Goal: Information Seeking & Learning: Check status

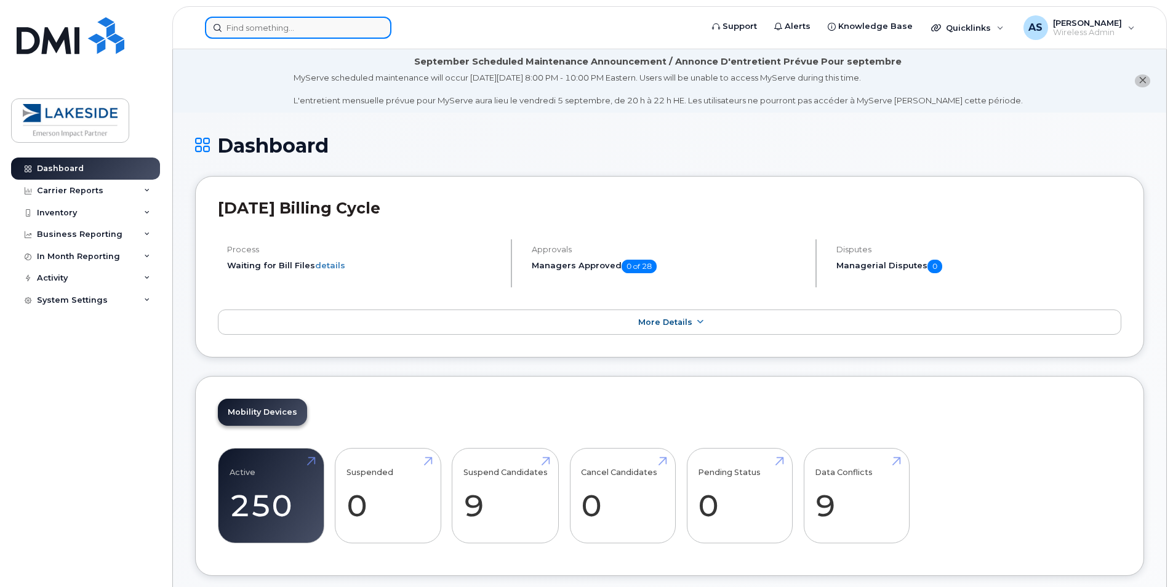
click at [312, 33] on input at bounding box center [298, 28] width 186 height 22
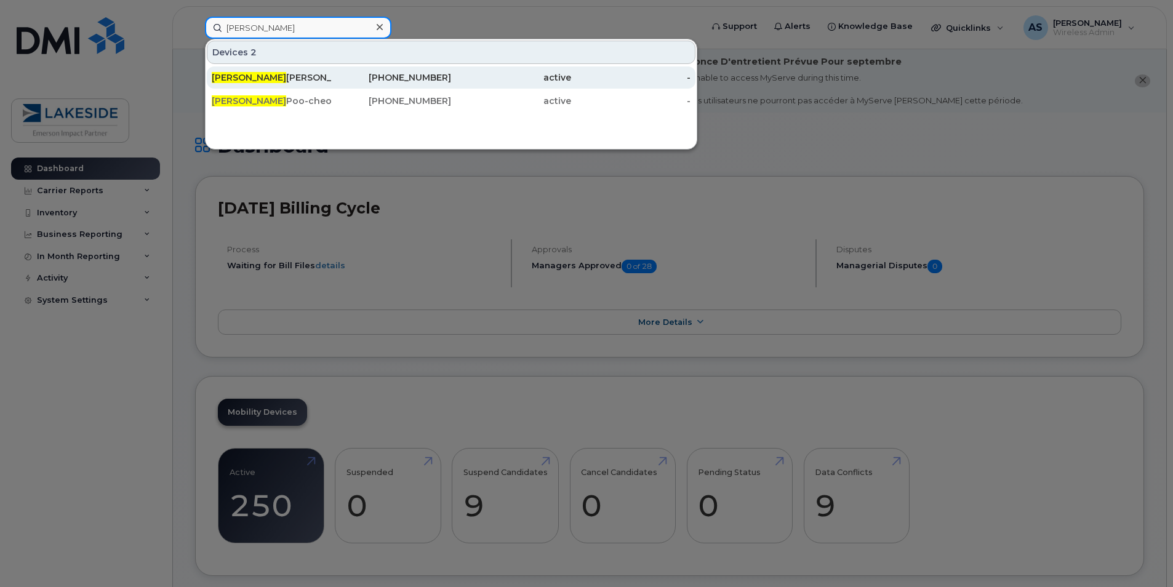
type input "[PERSON_NAME]"
click at [298, 80] on div "[PERSON_NAME]" at bounding box center [272, 77] width 120 height 12
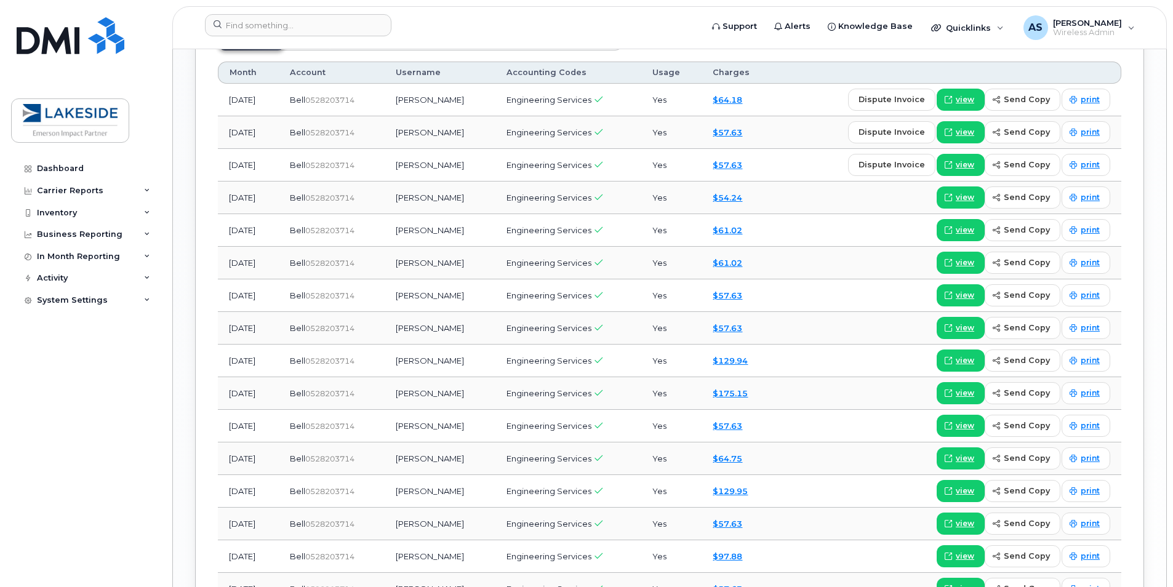
scroll to position [1108, 0]
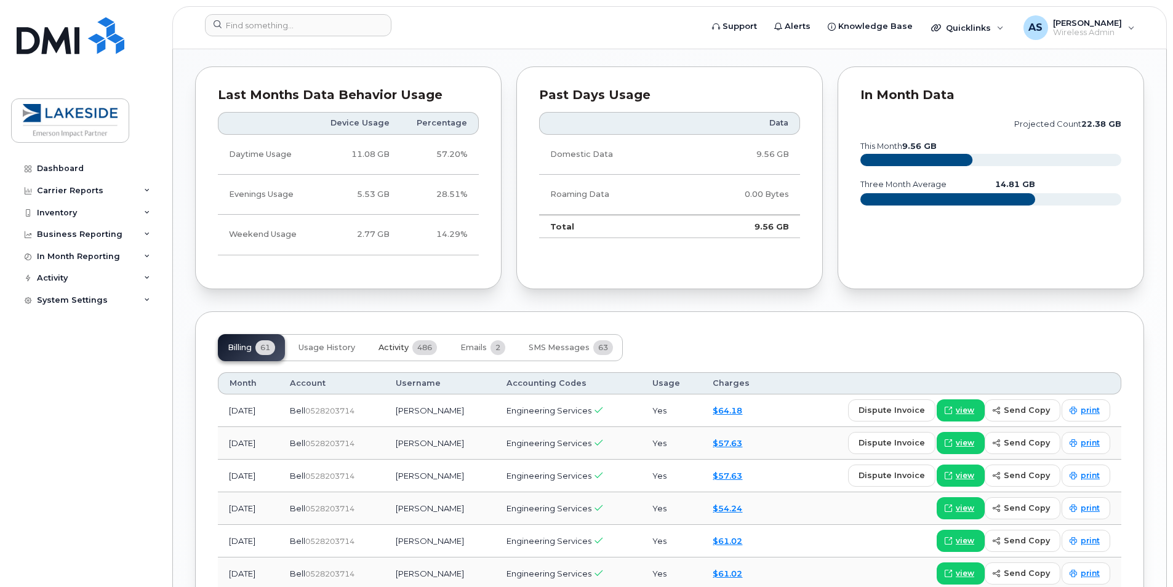
click at [436, 340] on span "486" at bounding box center [424, 347] width 25 height 15
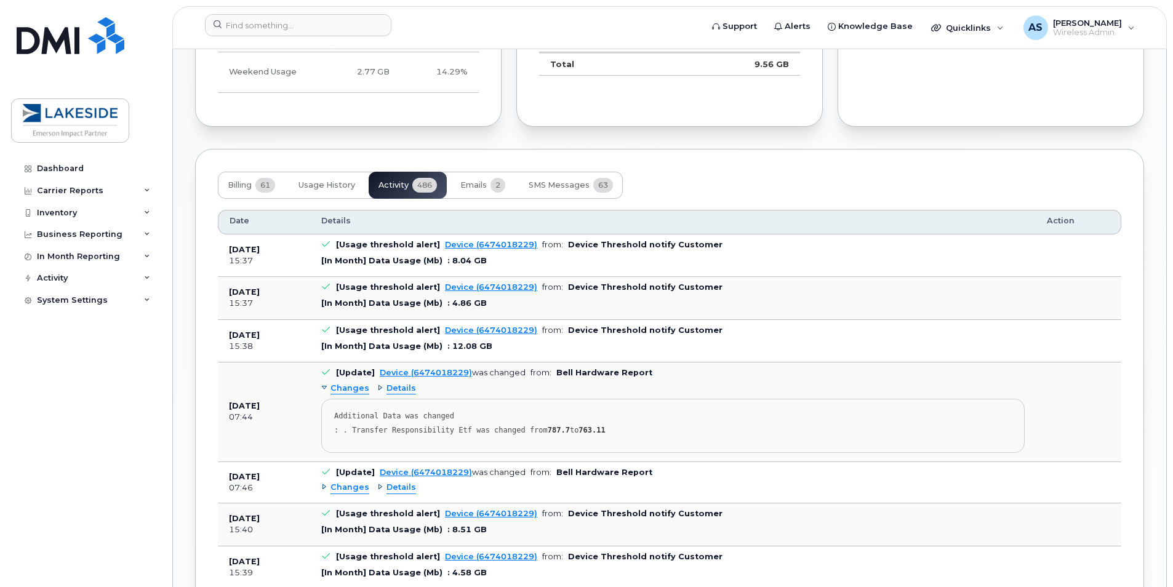
scroll to position [1292, 0]
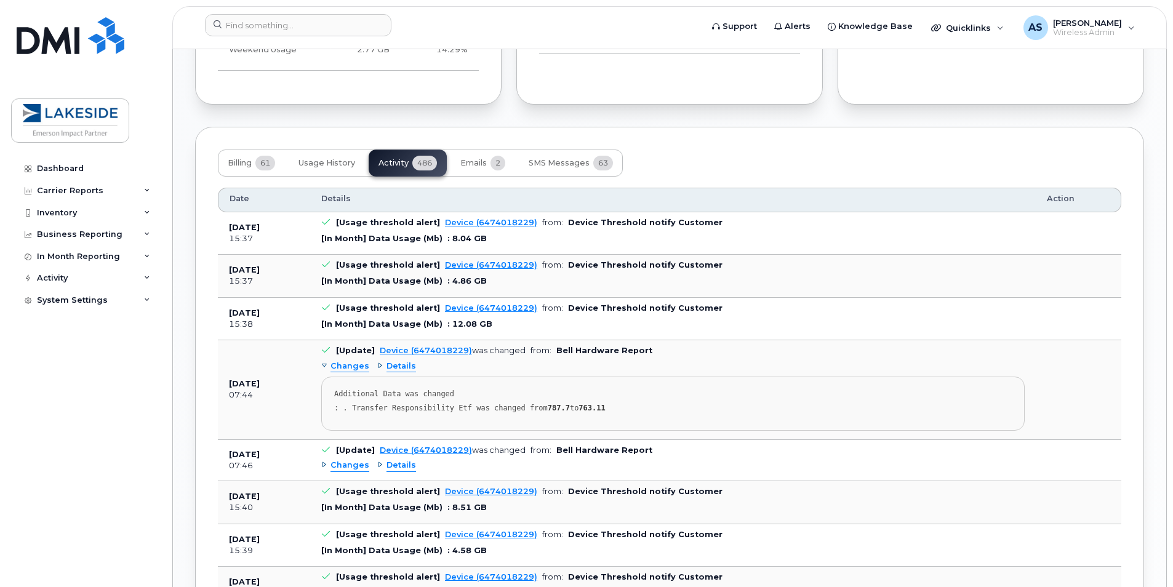
click at [343, 361] on span "Changes" at bounding box center [349, 367] width 39 height 12
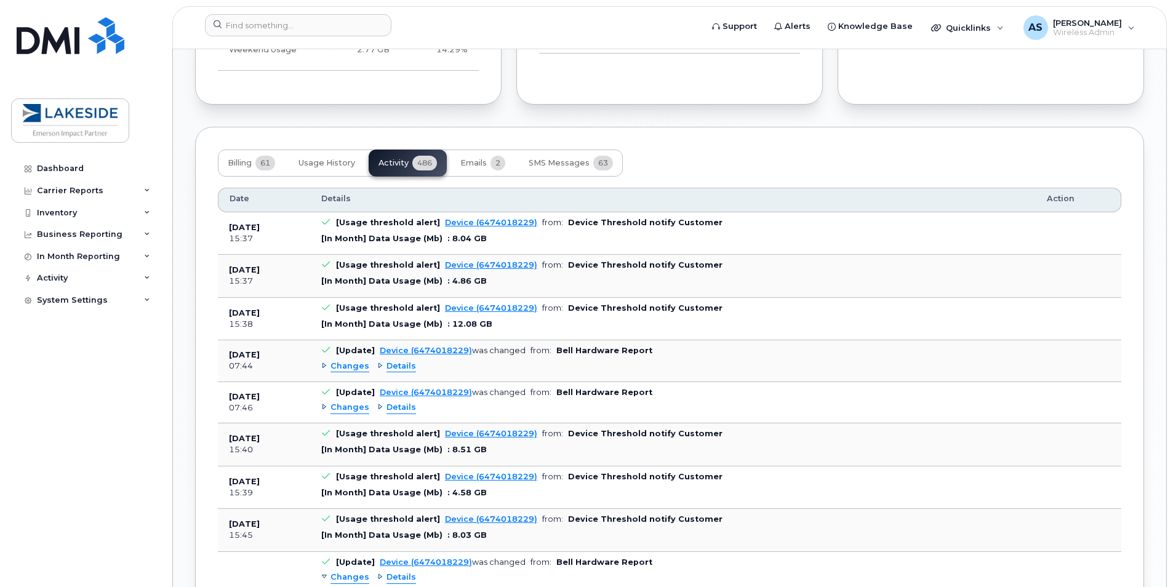
click at [343, 361] on span "Changes" at bounding box center [349, 367] width 39 height 12
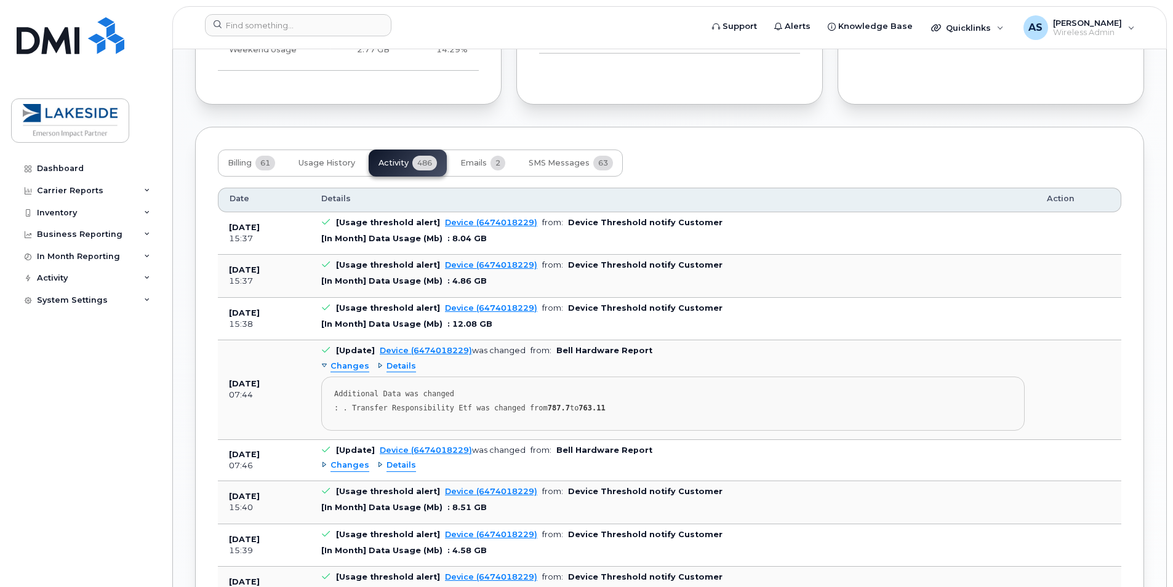
click at [380, 361] on div "Details" at bounding box center [396, 367] width 39 height 12
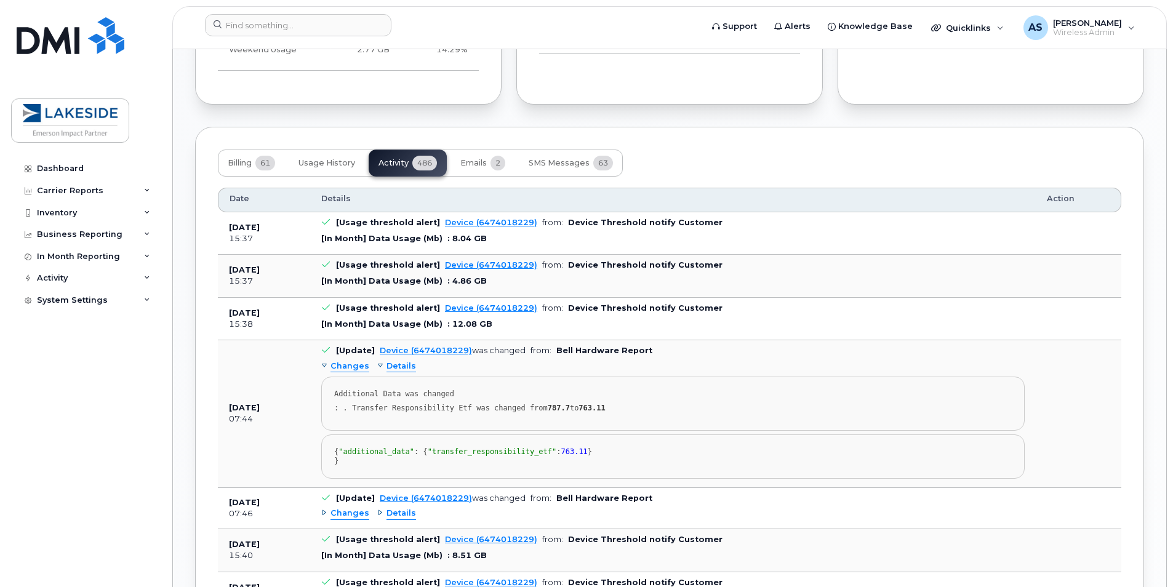
click at [386, 361] on span "Details" at bounding box center [401, 367] width 30 height 12
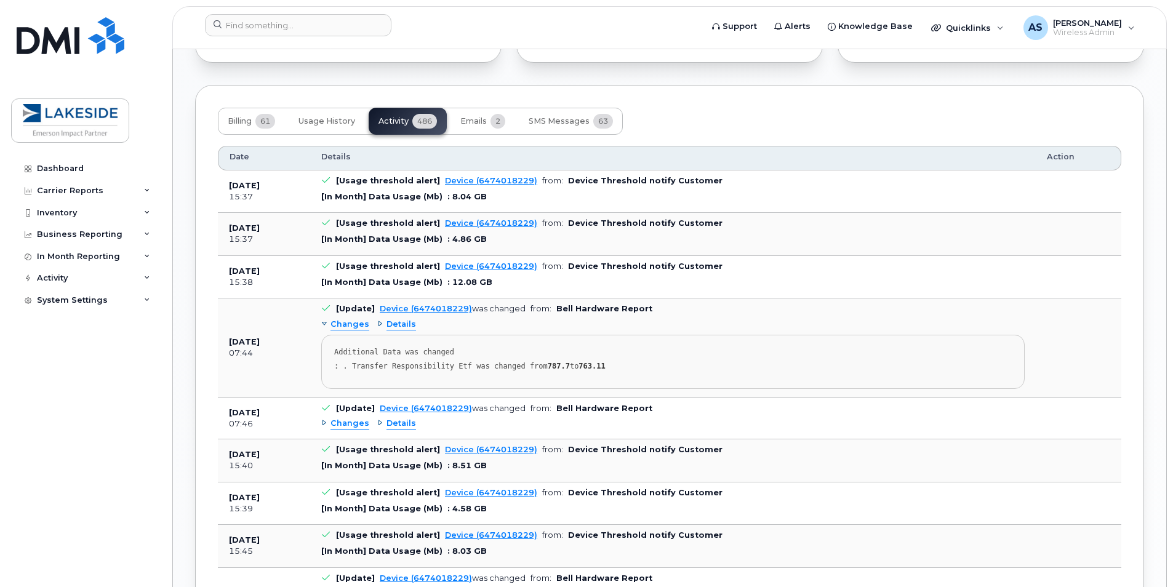
scroll to position [1354, 0]
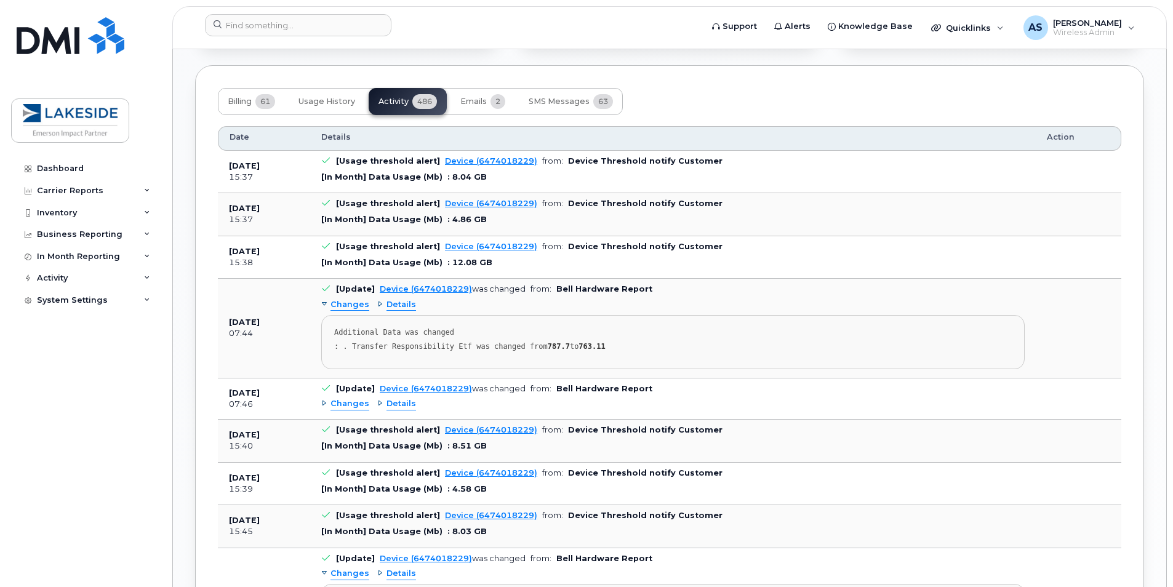
click at [391, 398] on span "Details" at bounding box center [401, 404] width 30 height 12
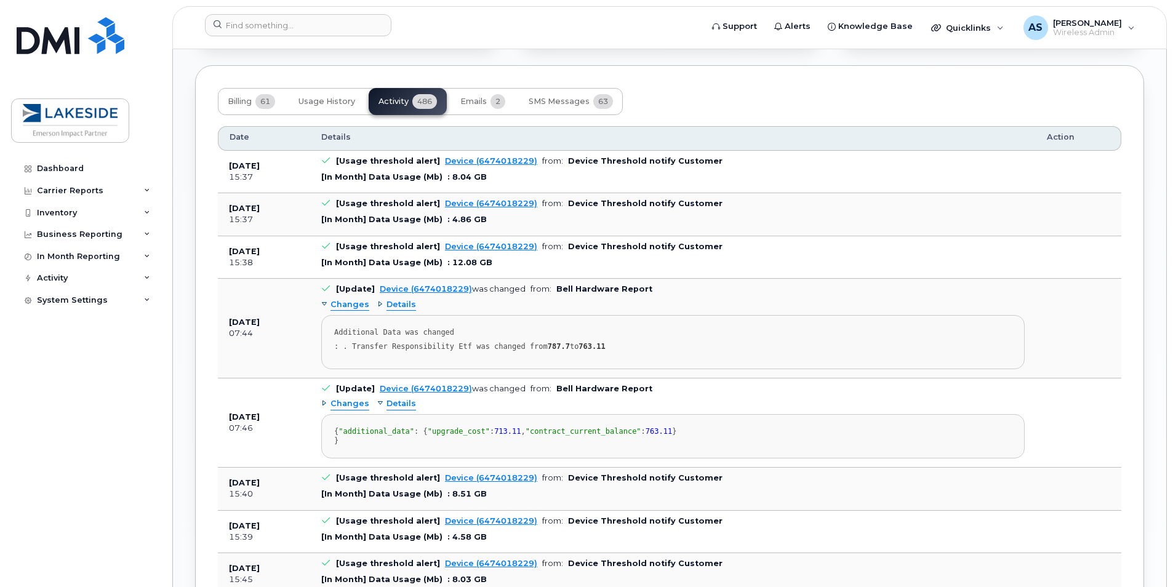
click at [395, 398] on span "Details" at bounding box center [401, 404] width 30 height 12
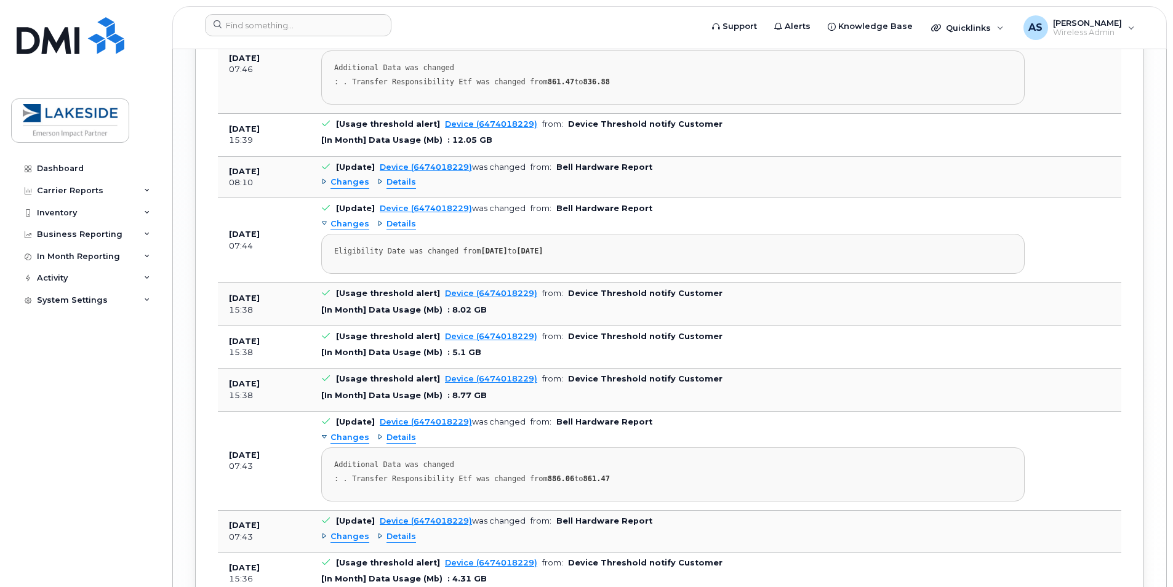
scroll to position [2421, 0]
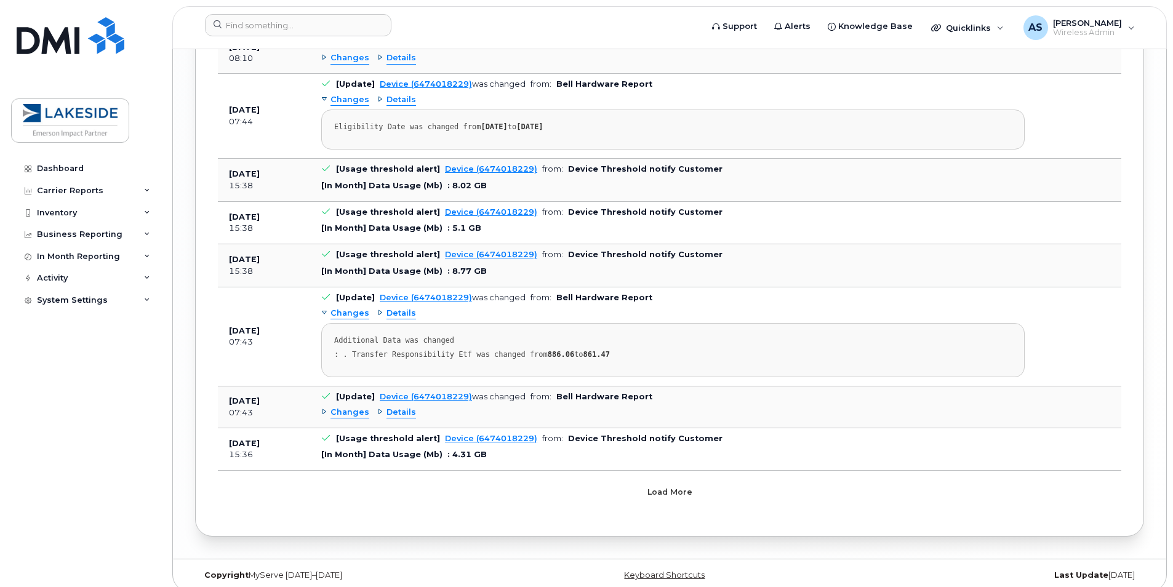
drag, startPoint x: 668, startPoint y: 477, endPoint x: 661, endPoint y: 465, distance: 14.4
click at [668, 486] on span "Load more" at bounding box center [669, 492] width 45 height 12
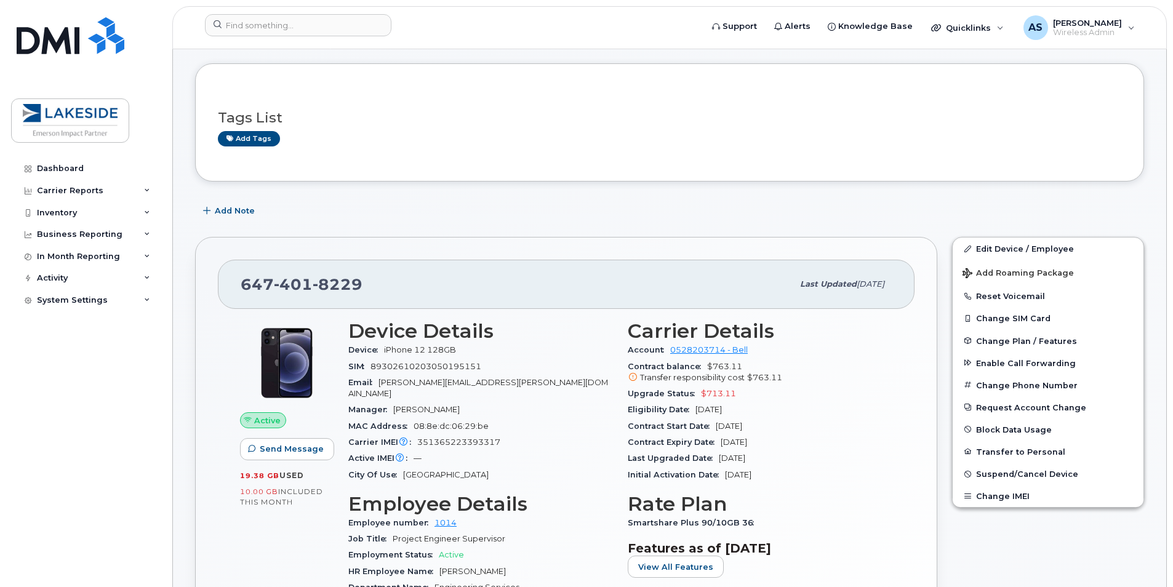
scroll to position [0, 0]
